Goal: Task Accomplishment & Management: Complete application form

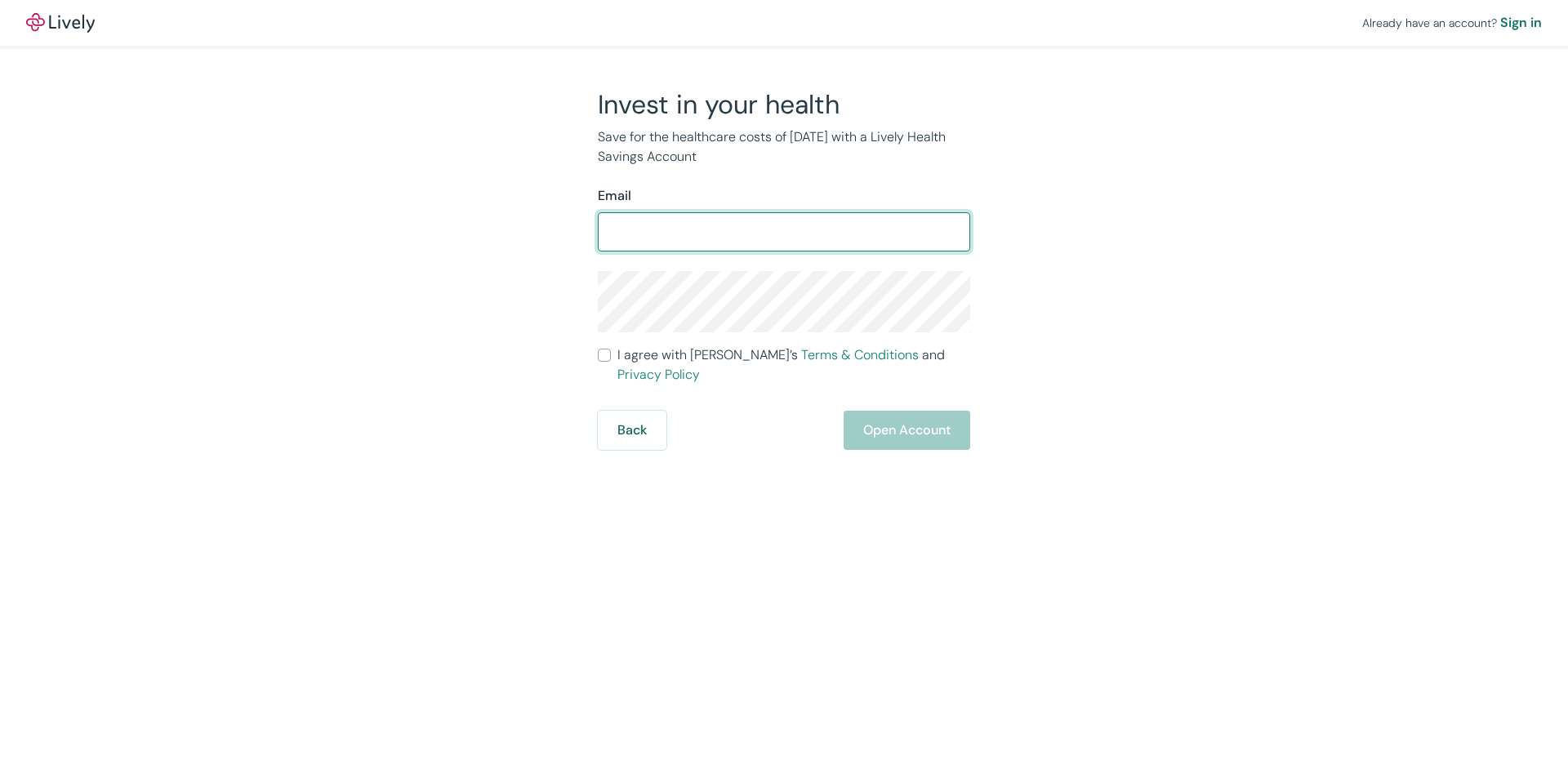
click at [845, 231] on input "Email" at bounding box center [784, 231] width 372 height 33
type input "[EMAIL_ADDRESS][DOMAIN_NAME]"
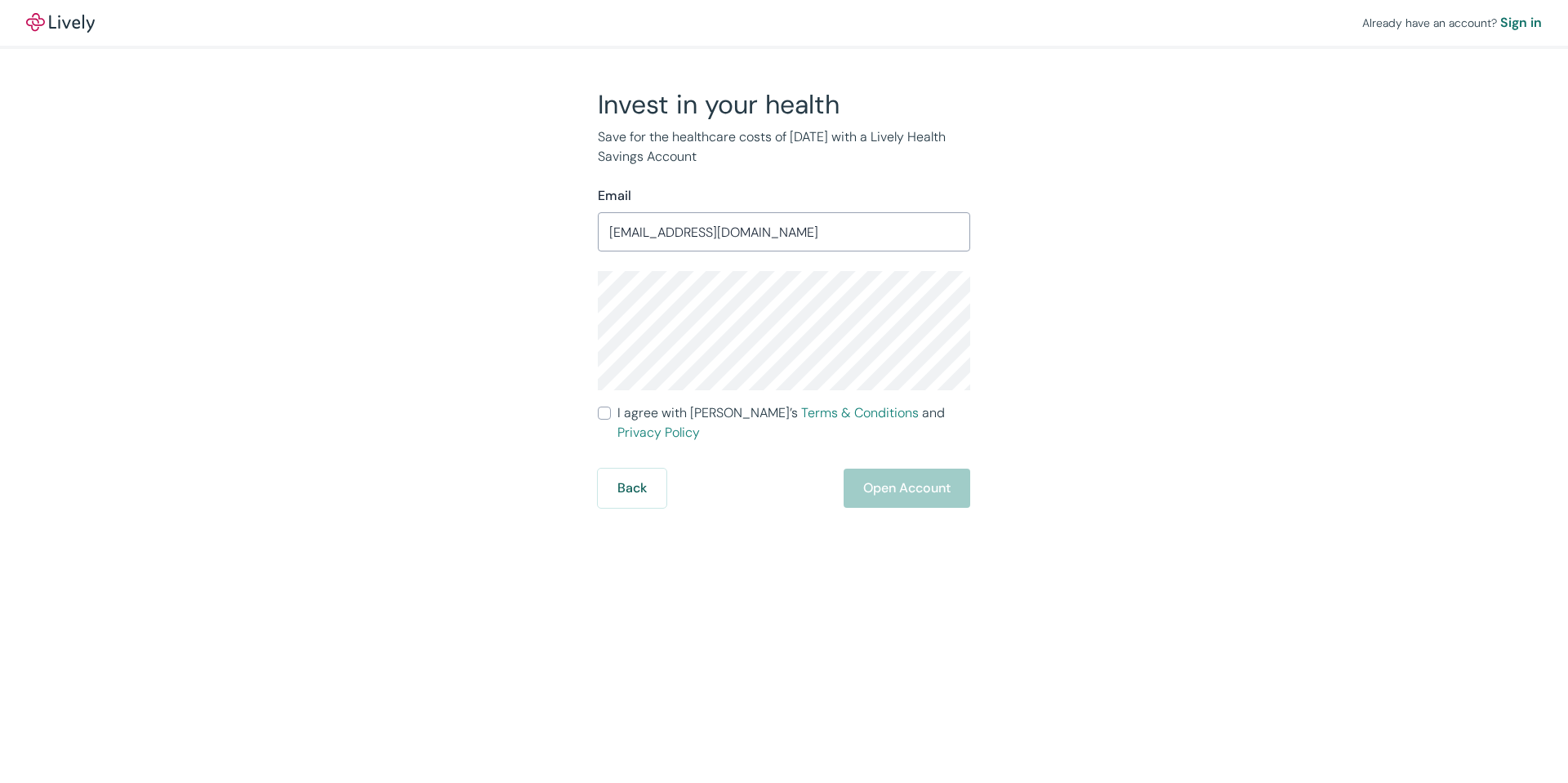
click at [531, 313] on div "Invest in your health Save for the healthcare costs of [DATE] with a Lively Hea…" at bounding box center [774, 297] width 784 height 420
click at [540, 313] on div "Invest in your health Save for the healthcare costs of [DATE] with a Lively Hea…" at bounding box center [774, 297] width 784 height 420
click at [608, 411] on input "I agree with Lively’s Terms & Conditions and Privacy Policy" at bounding box center [604, 413] width 13 height 13
checkbox input "true"
click at [909, 470] on button "Open Account" at bounding box center [907, 488] width 127 height 39
